Goal: Information Seeking & Learning: Learn about a topic

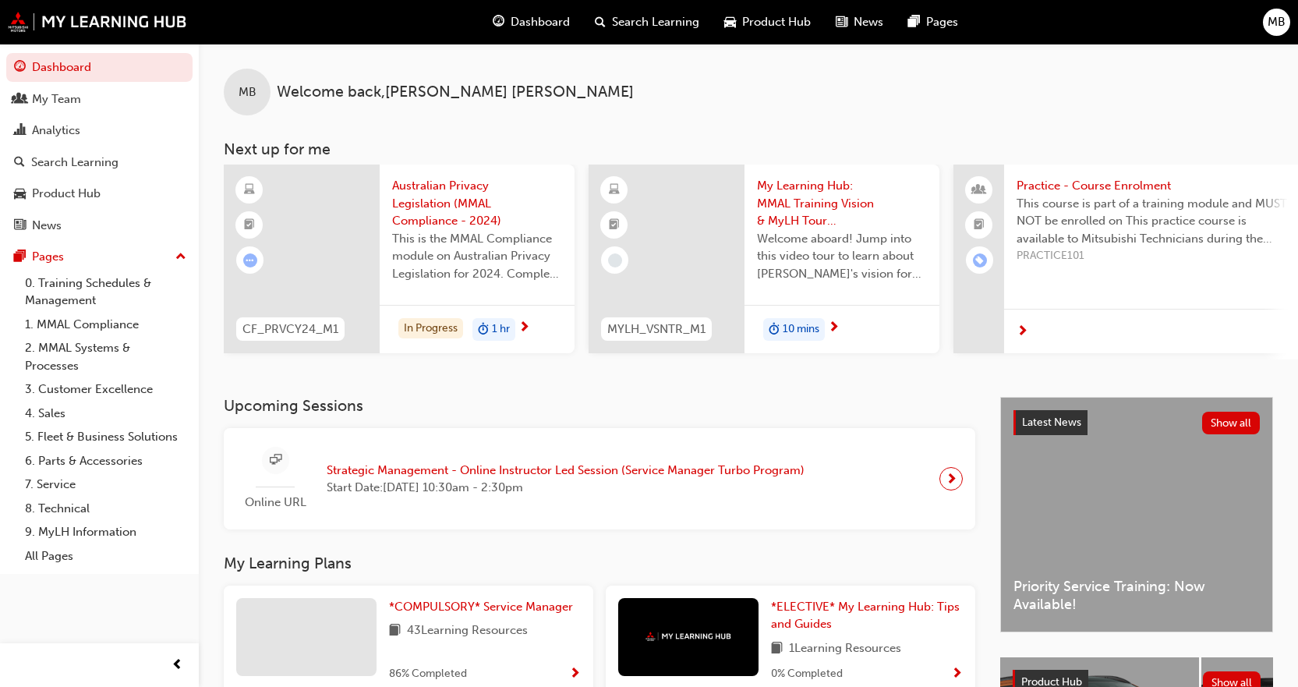
click at [687, 17] on span "Search Learning" at bounding box center [655, 22] width 87 height 18
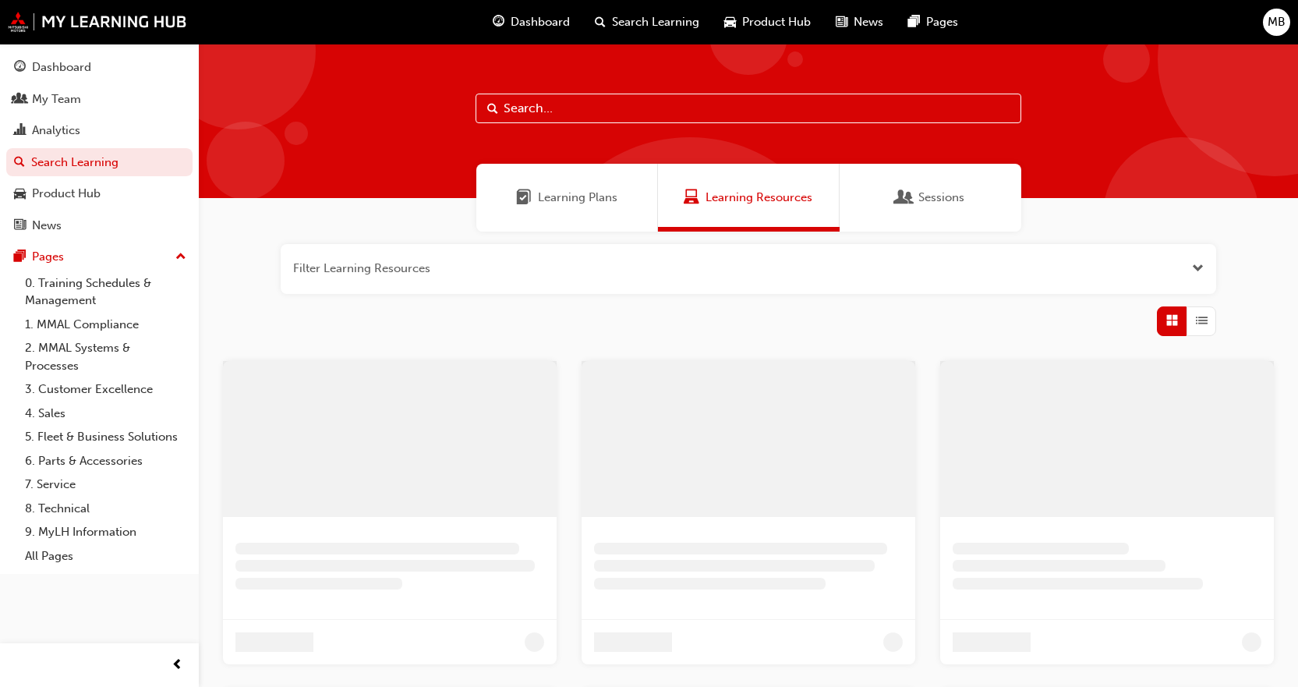
click at [597, 115] on input "text" at bounding box center [748, 109] width 546 height 30
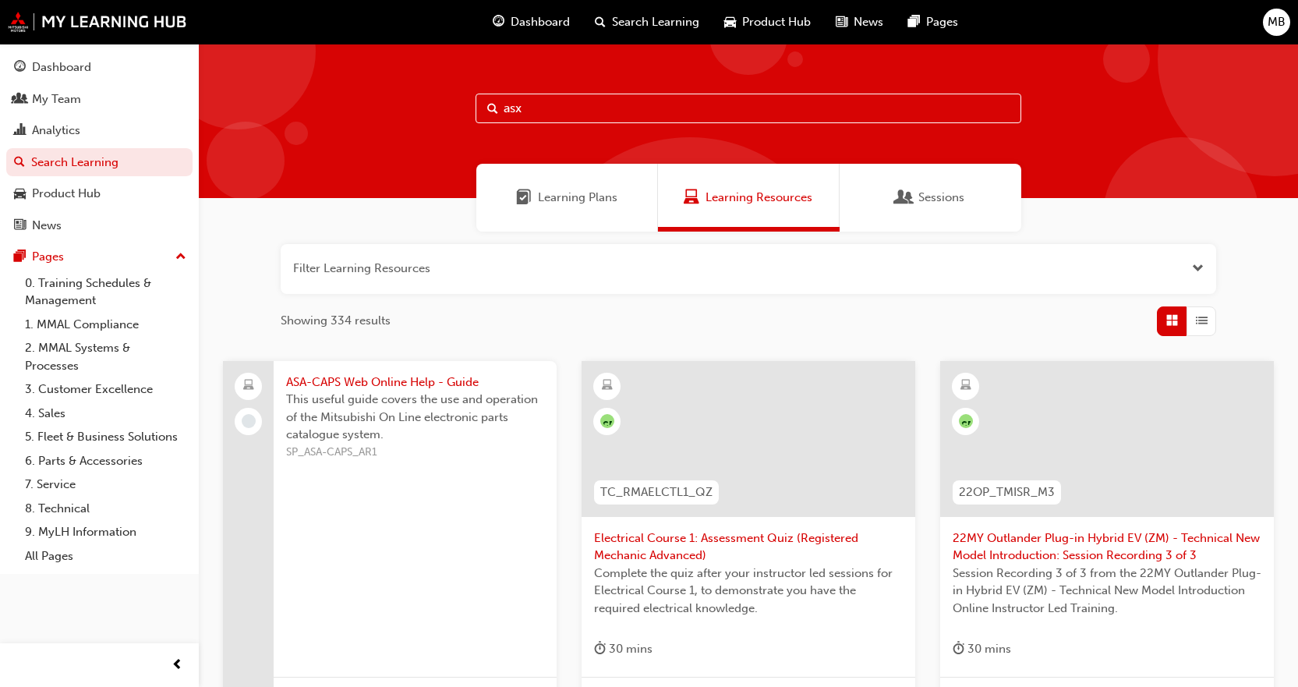
type input "asx"
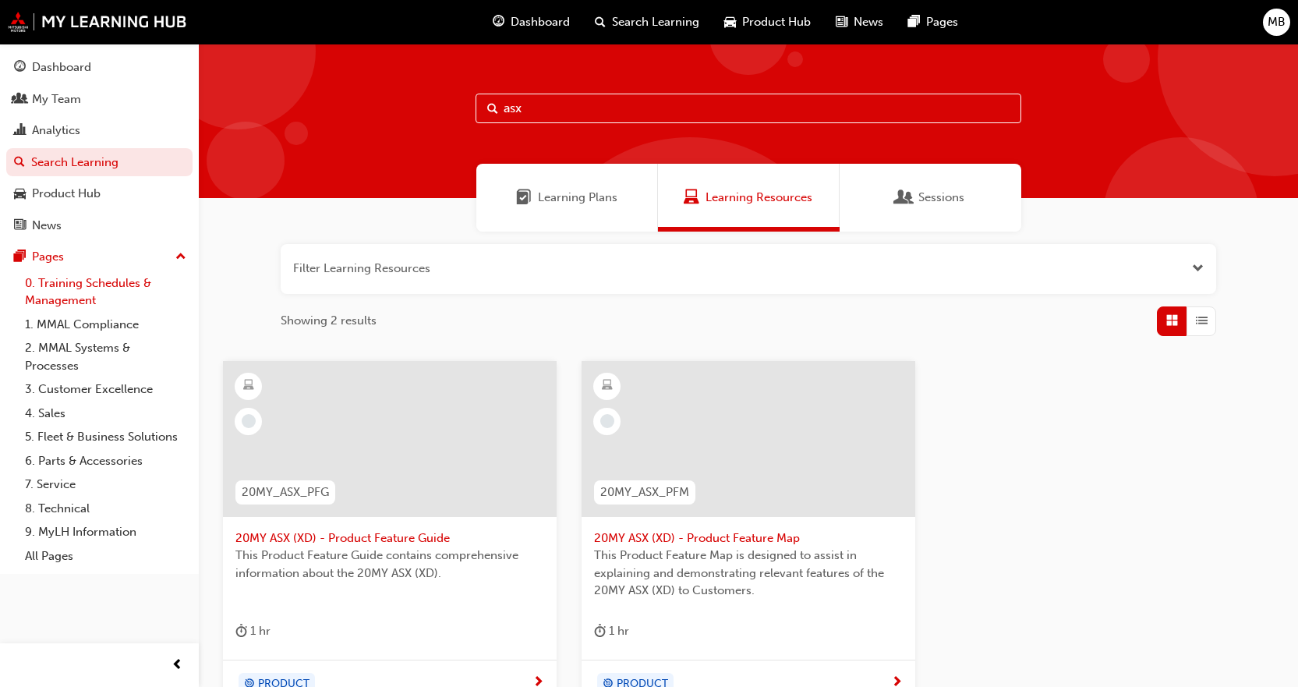
click at [112, 292] on link "0. Training Schedules & Management" at bounding box center [106, 291] width 174 height 41
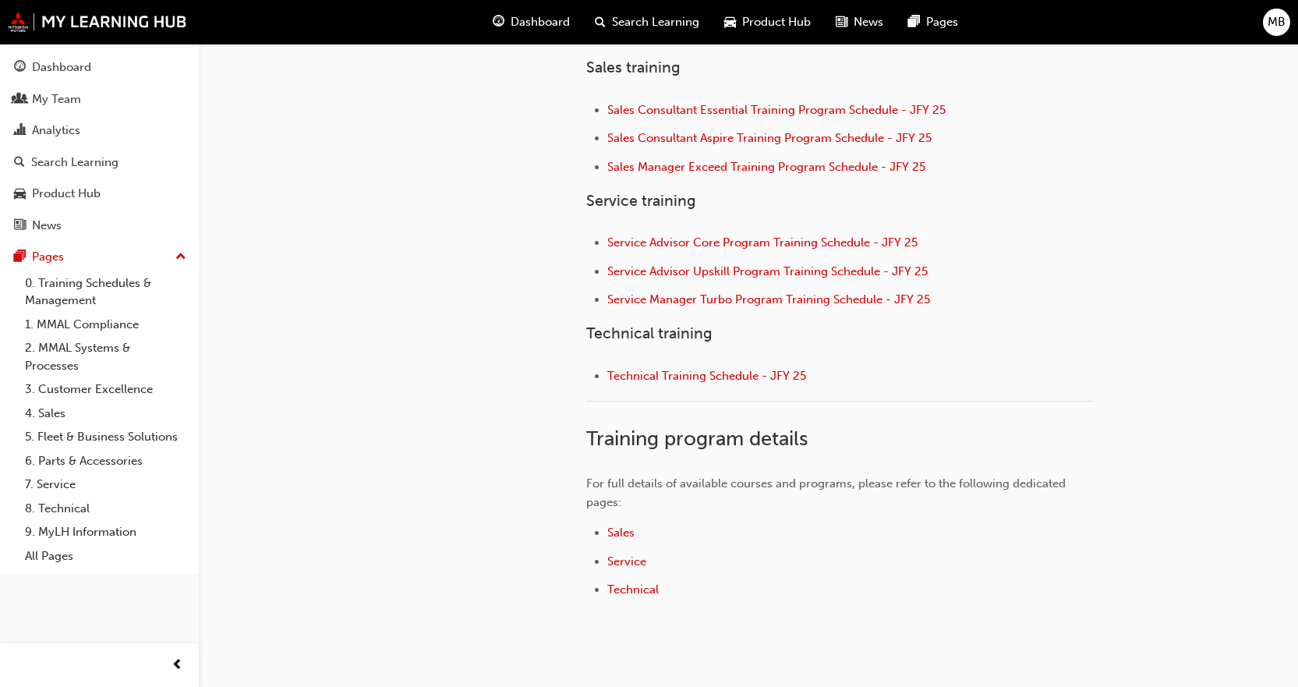
scroll to position [623, 0]
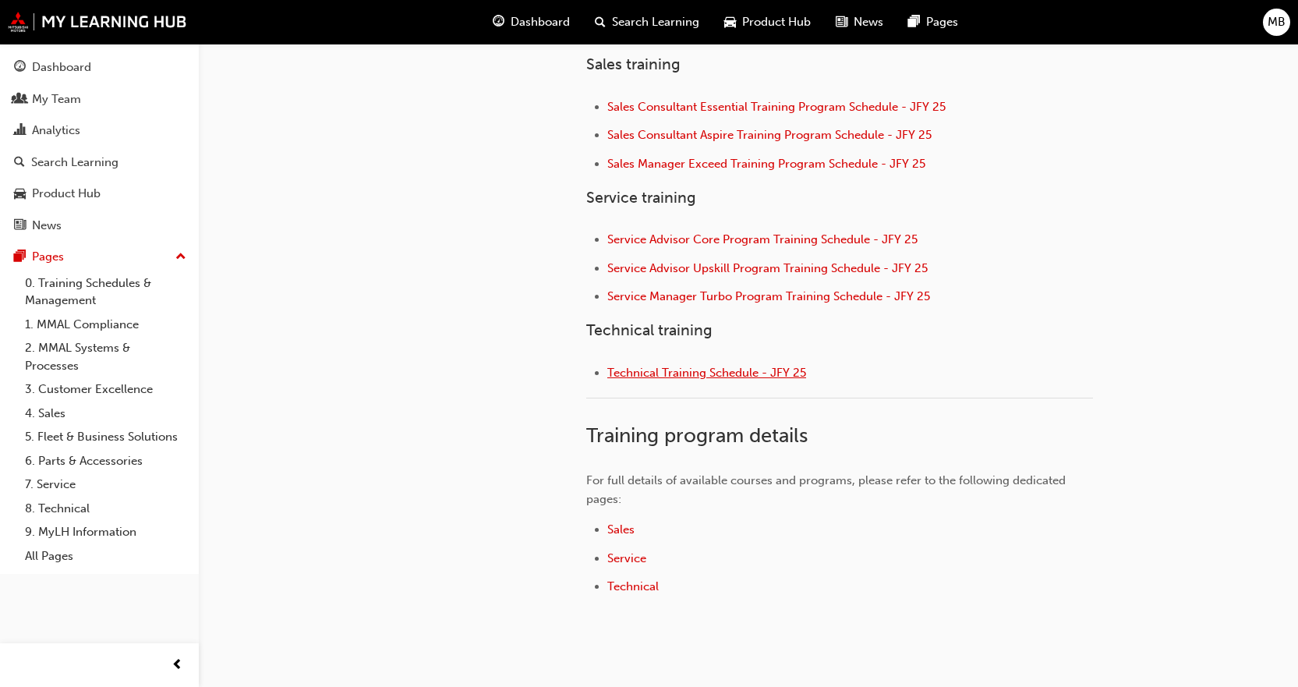
click at [726, 373] on span "Technical Training Schedule - JFY 25" at bounding box center [706, 372] width 199 height 14
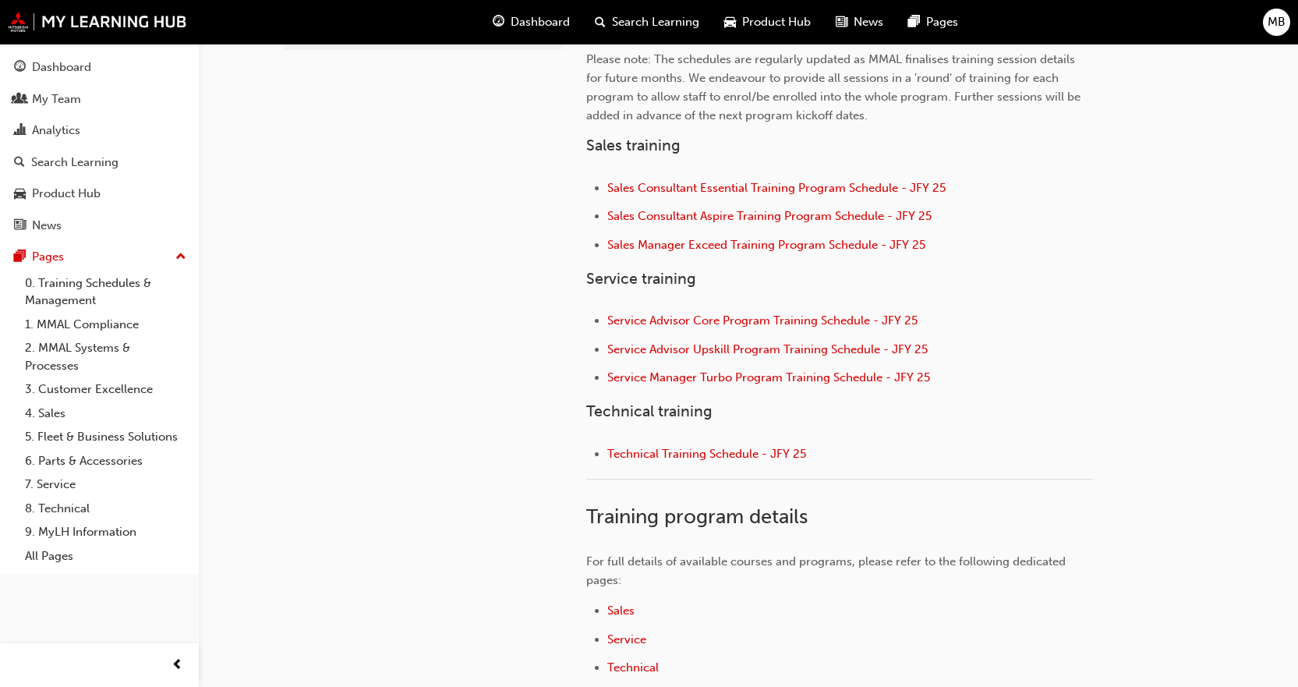
scroll to position [546, 0]
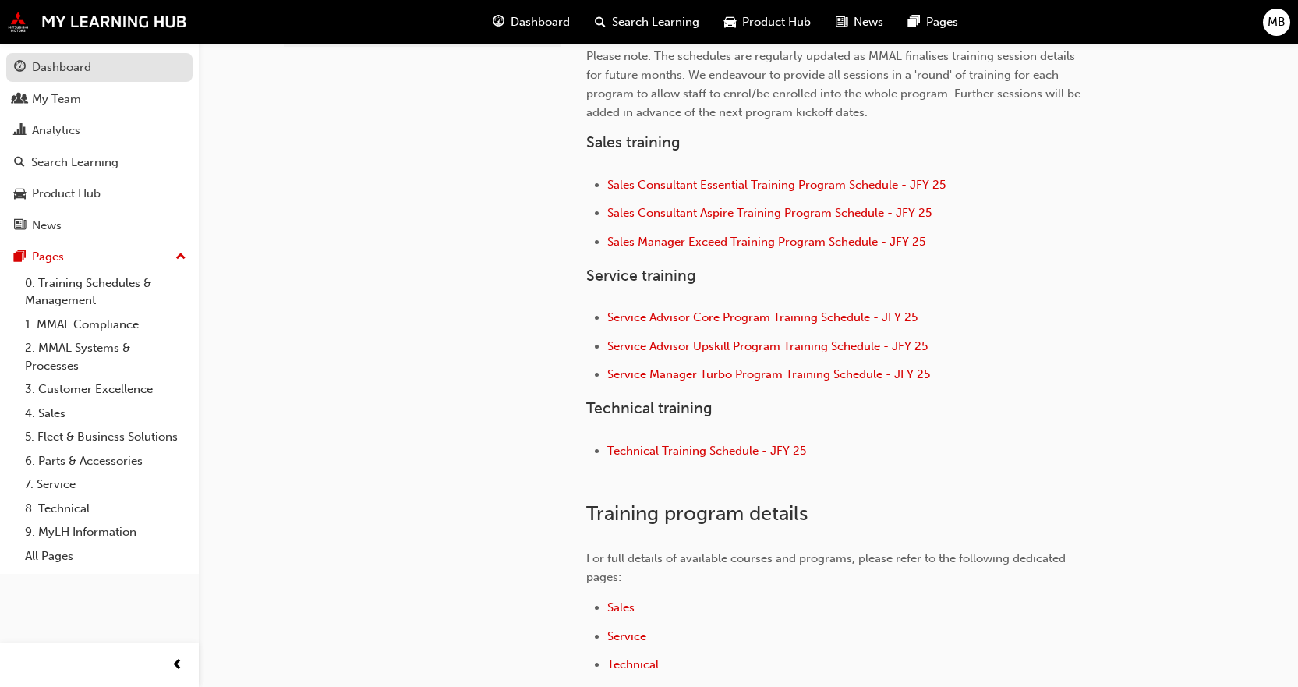
click at [100, 72] on div "Dashboard" at bounding box center [99, 67] width 171 height 19
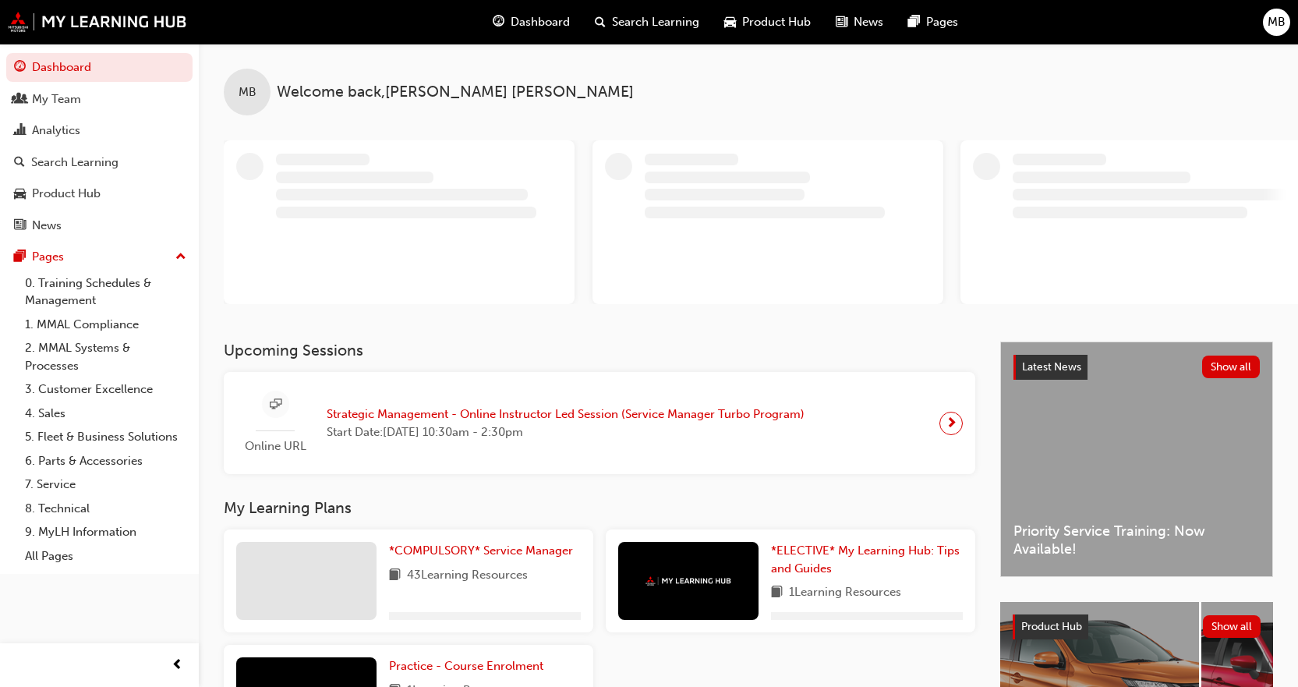
click at [632, 402] on div "Online URL Strategic Management - Online Instructor Led Session (Service Manage…" at bounding box center [526, 422] width 581 height 65
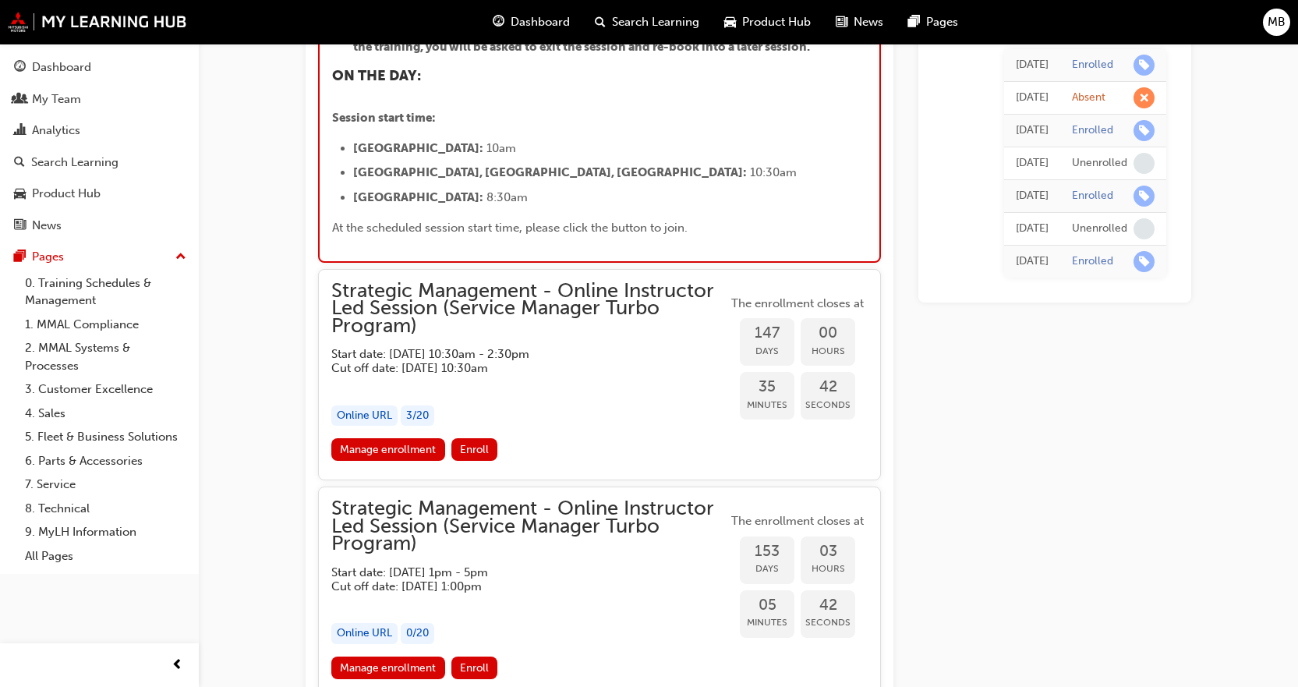
scroll to position [2072, 0]
